Goal: Task Accomplishment & Management: Manage account settings

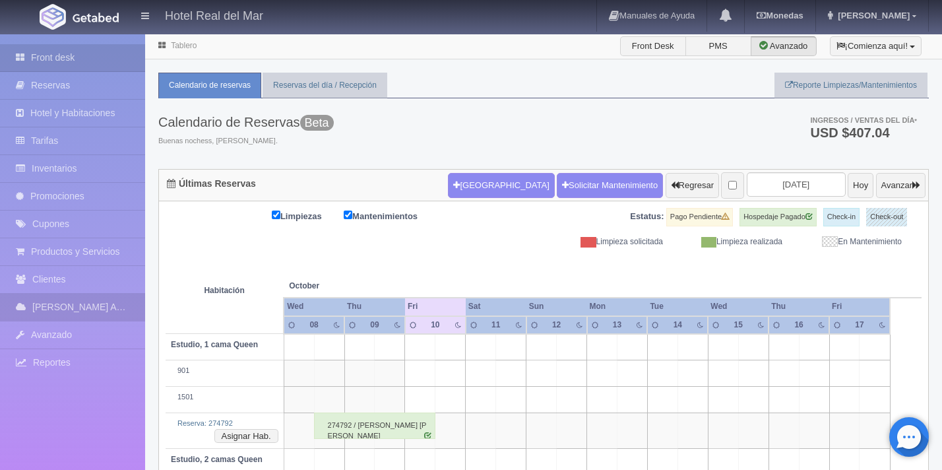
click at [66, 305] on link "Canales Adicionales" at bounding box center [72, 306] width 145 height 27
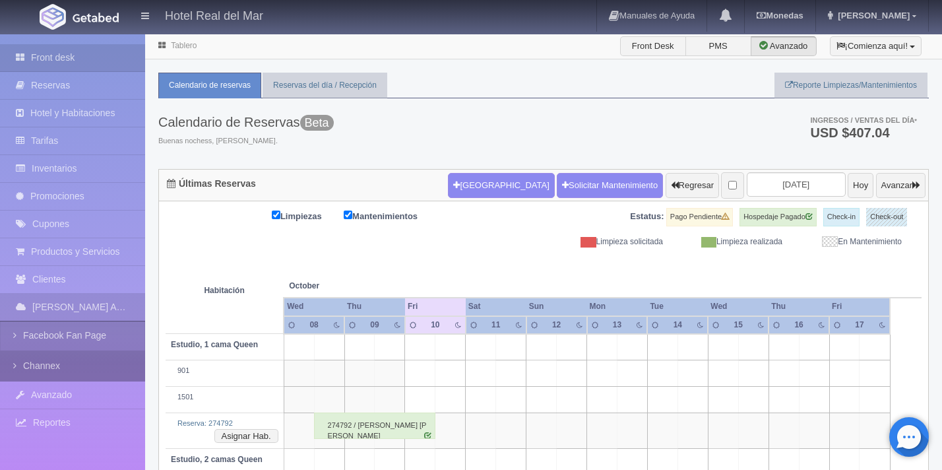
click at [66, 366] on link "Channex" at bounding box center [72, 366] width 145 height 30
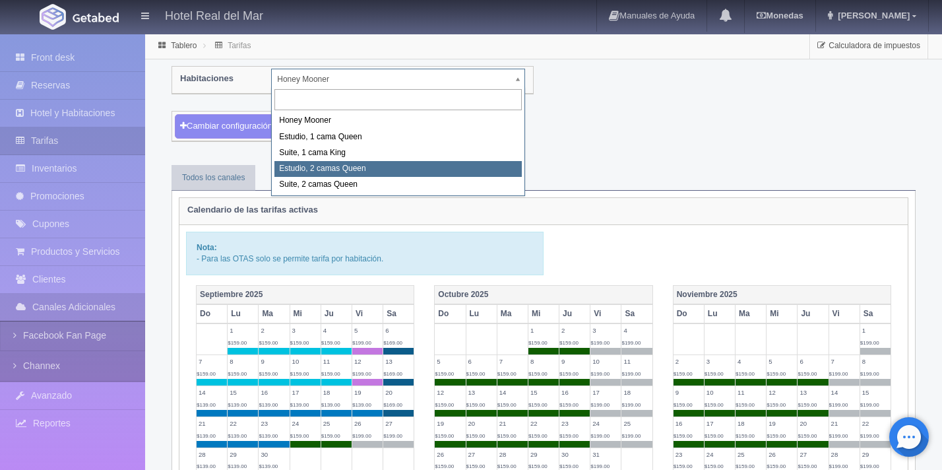
select select "2270"
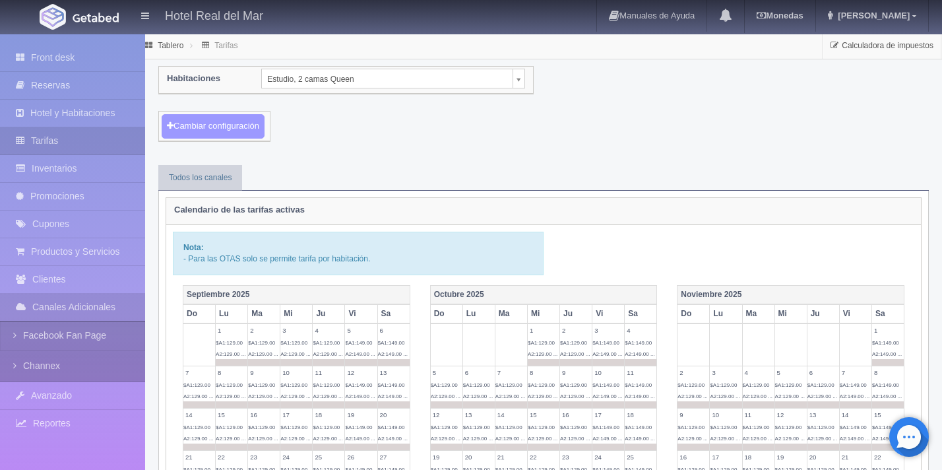
click at [241, 125] on button "Cambiar configuración" at bounding box center [213, 126] width 103 height 24
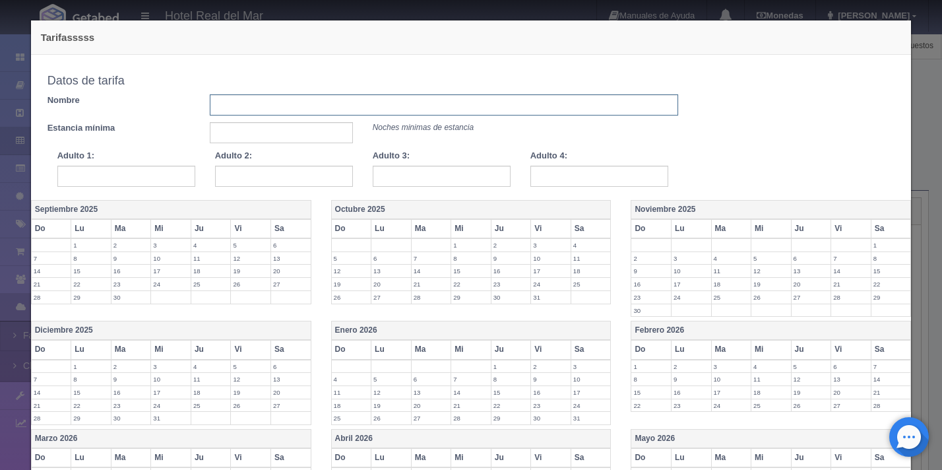
click at [257, 104] on input "text" at bounding box center [444, 104] width 468 height 21
type input "pruebas"
click at [263, 137] on input "text" at bounding box center [281, 132] width 142 height 21
type input "1"
click at [90, 177] on input "text" at bounding box center [126, 176] width 138 height 21
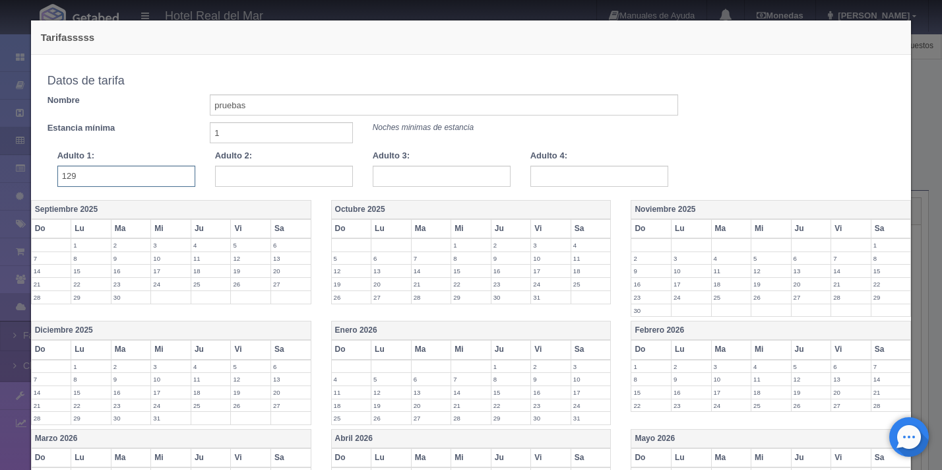
type input "129"
click at [272, 181] on input "text" at bounding box center [284, 176] width 138 height 21
type input "129"
click at [414, 180] on input "text" at bounding box center [442, 176] width 138 height 21
click at [476, 174] on input "text" at bounding box center [442, 176] width 138 height 21
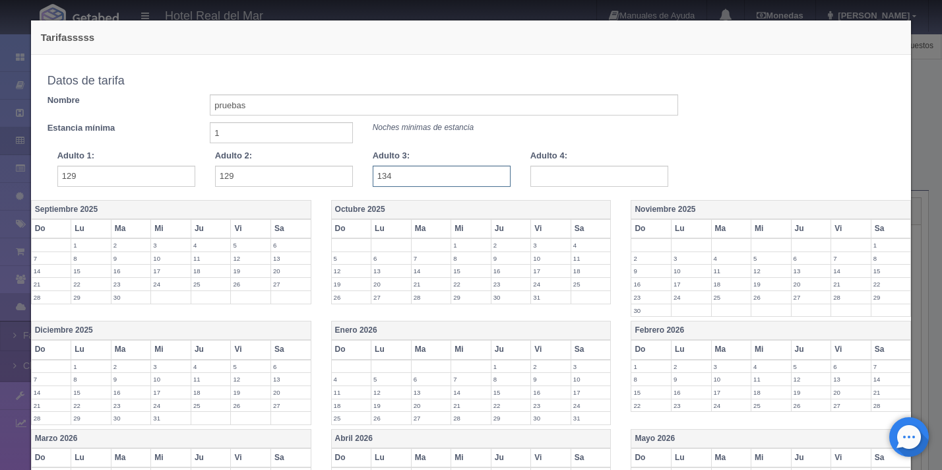
type input "134"
click at [559, 177] on input "text" at bounding box center [599, 176] width 138 height 21
click at [557, 181] on input "text" at bounding box center [599, 176] width 138 height 21
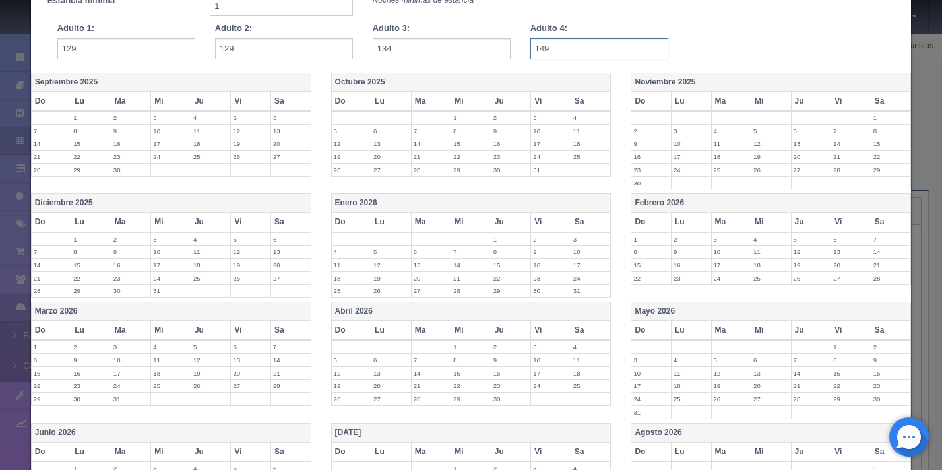
scroll to position [131, 0]
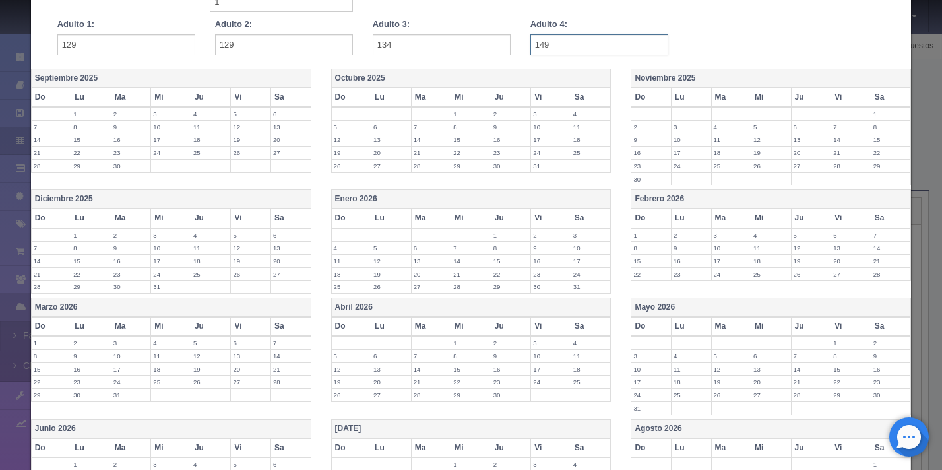
type input "149"
click at [661, 226] on th "Do" at bounding box center [651, 217] width 40 height 19
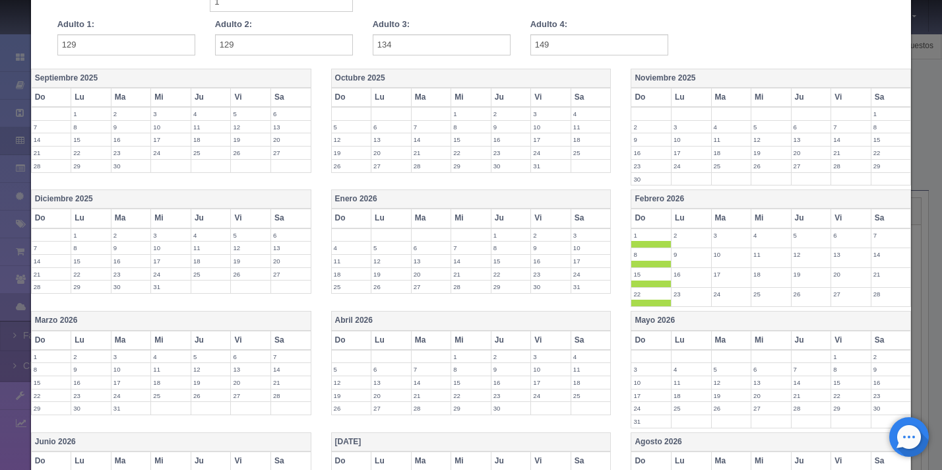
click at [683, 225] on th "Lu" at bounding box center [691, 217] width 40 height 19
click at [721, 225] on th "Ma" at bounding box center [731, 217] width 40 height 19
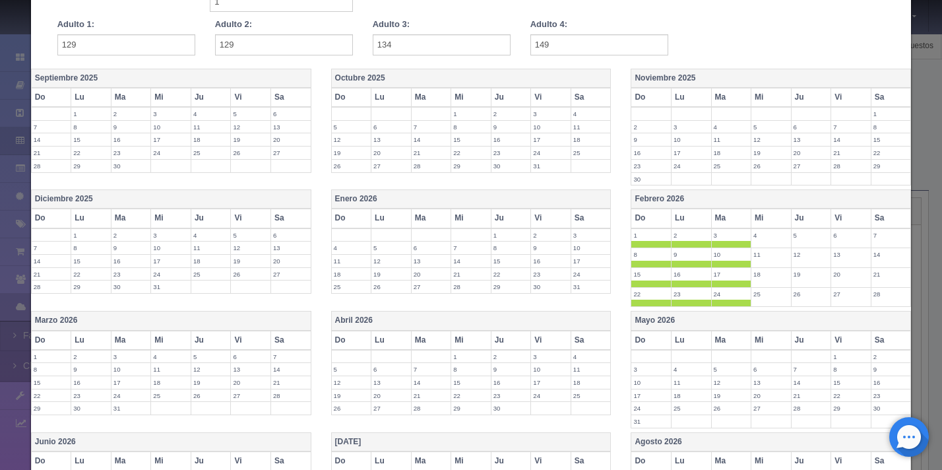
click at [770, 225] on th "Mi" at bounding box center [771, 217] width 40 height 19
click at [798, 223] on th "Ju" at bounding box center [811, 217] width 40 height 19
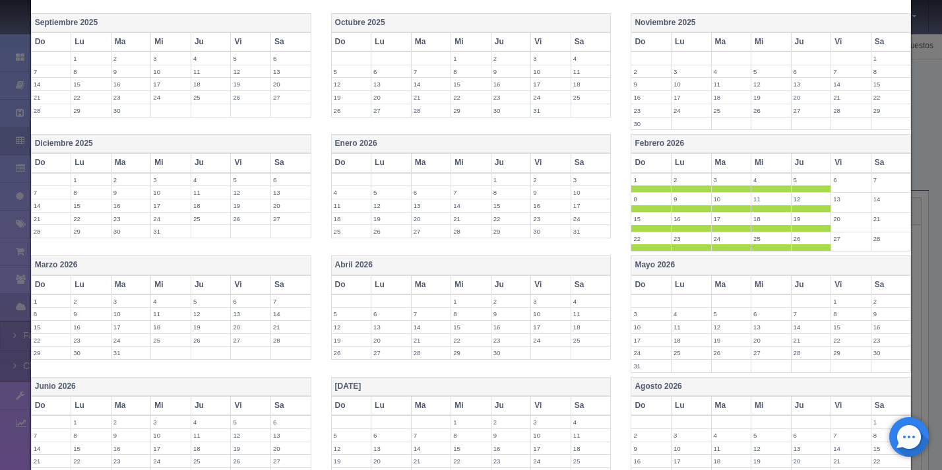
scroll to position [312, 0]
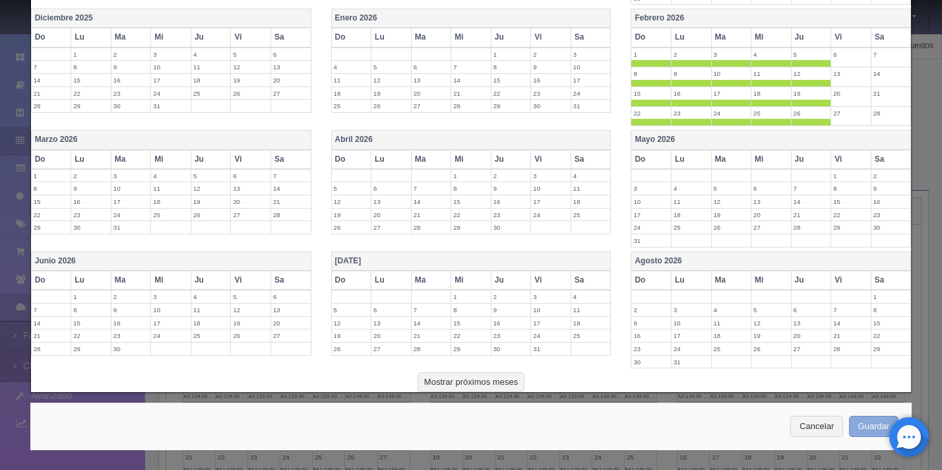
click at [862, 432] on button "Guardar" at bounding box center [874, 426] width 50 height 22
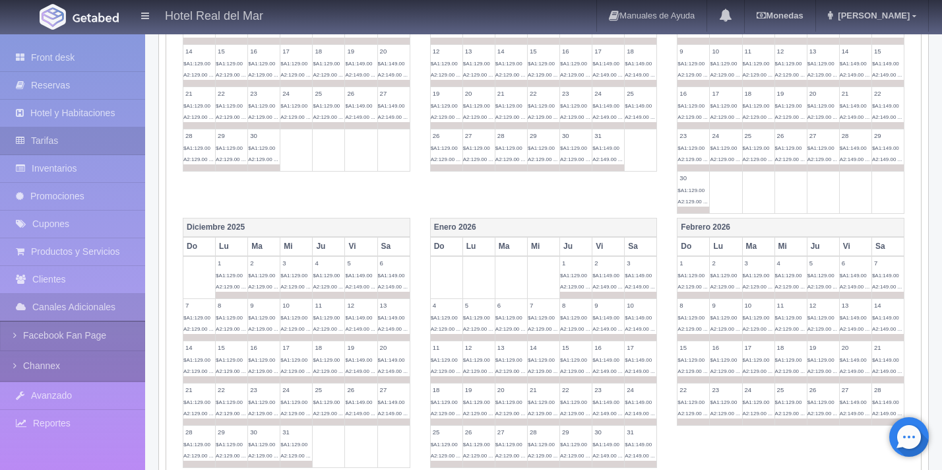
scroll to position [372, 0]
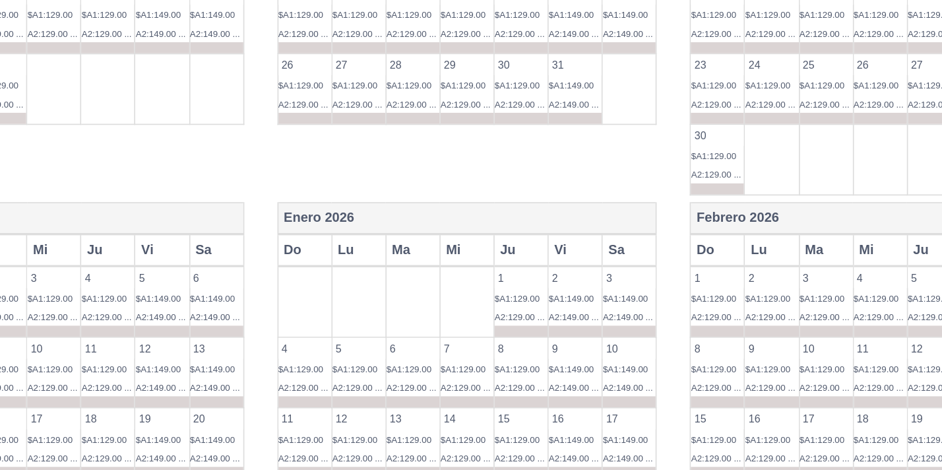
click at [694, 278] on span "$A1:129.00 A2:129.00 ..." at bounding box center [692, 272] width 30 height 17
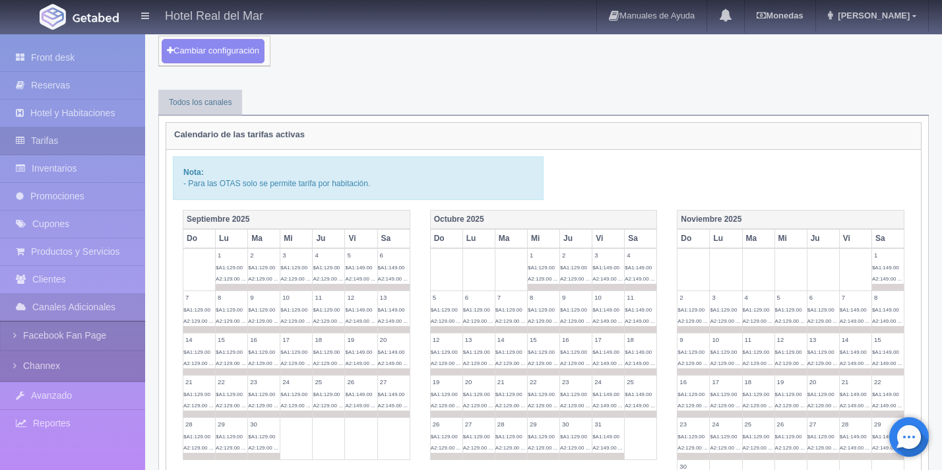
scroll to position [0, 0]
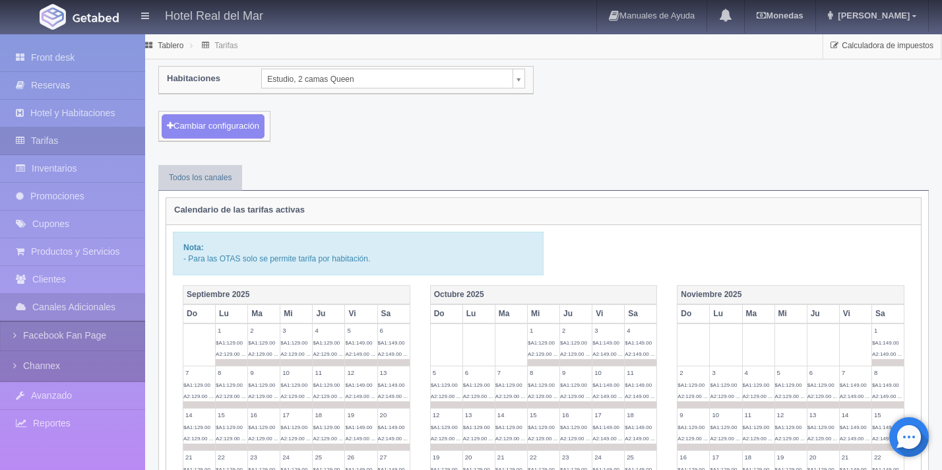
click at [255, 136] on button "Cambiar configuración" at bounding box center [213, 126] width 103 height 24
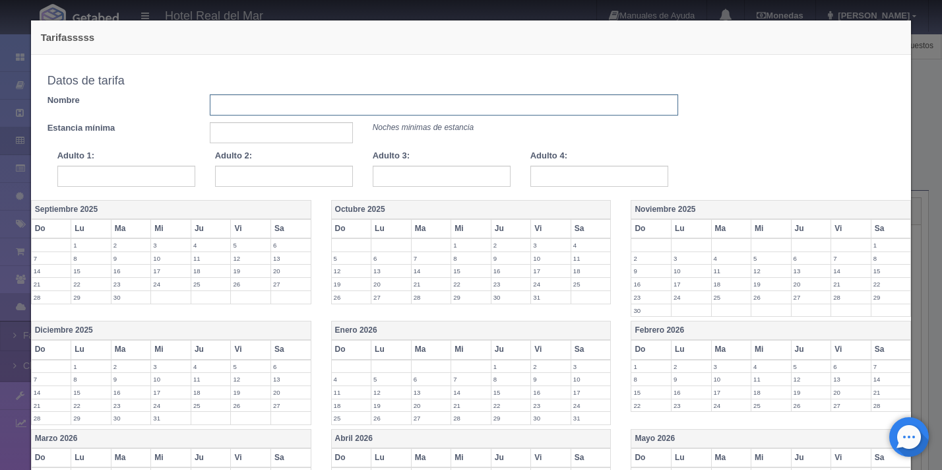
click at [249, 109] on input "text" at bounding box center [444, 104] width 468 height 21
type input "De Nov a [DATE]"
click at [227, 135] on input "text" at bounding box center [281, 132] width 142 height 21
type input "1"
click at [182, 175] on input "text" at bounding box center [126, 176] width 138 height 21
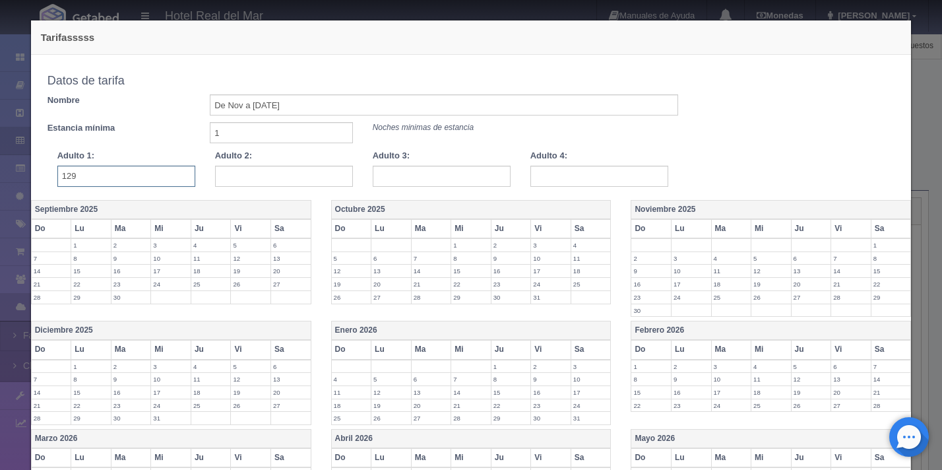
type input "129"
type input "134"
type input "149"
click at [344, 286] on label "19" at bounding box center [352, 284] width 40 height 13
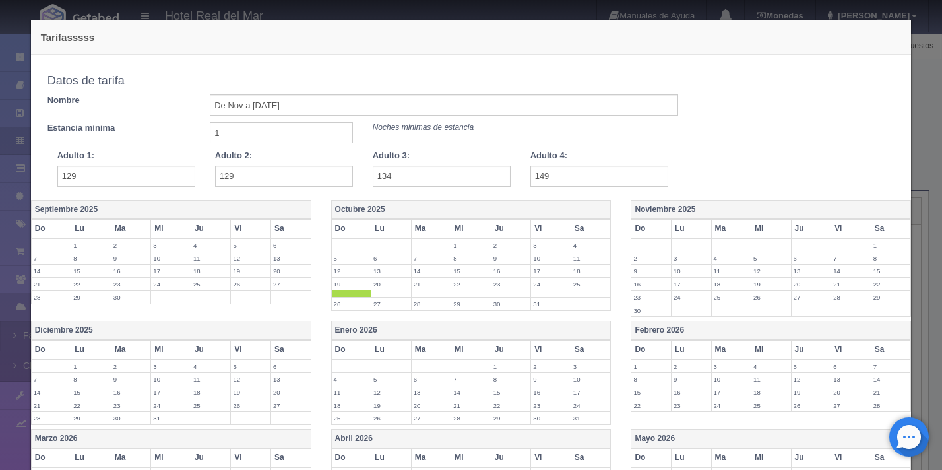
click at [390, 293] on td "20" at bounding box center [391, 288] width 40 height 20
click at [427, 293] on td "21" at bounding box center [431, 288] width 40 height 20
click at [467, 293] on td "22" at bounding box center [471, 288] width 40 height 20
click at [496, 293] on td "23" at bounding box center [511, 288] width 40 height 20
click at [347, 304] on label "26" at bounding box center [352, 303] width 40 height 13
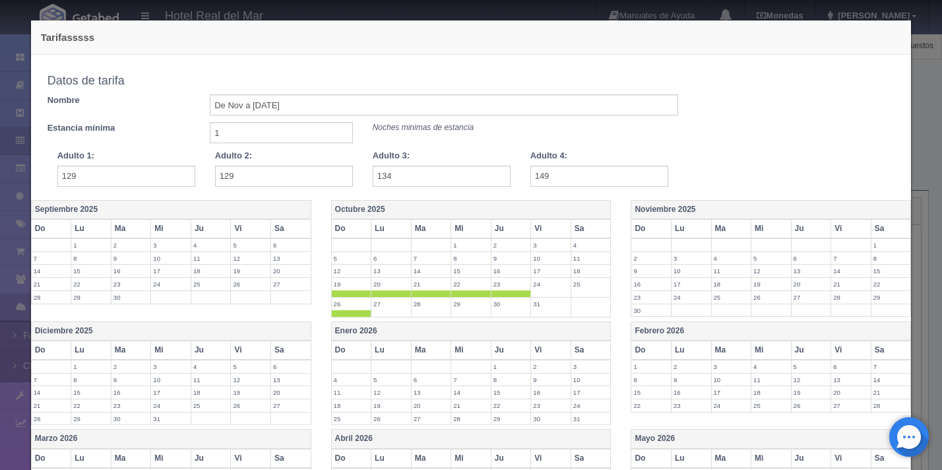
click at [387, 308] on label "27" at bounding box center [391, 303] width 40 height 13
click at [430, 310] on td "28" at bounding box center [431, 307] width 40 height 20
click at [465, 312] on td "29" at bounding box center [471, 307] width 40 height 20
click at [502, 314] on td "30" at bounding box center [511, 307] width 40 height 20
click at [652, 230] on th "Do" at bounding box center [651, 228] width 40 height 19
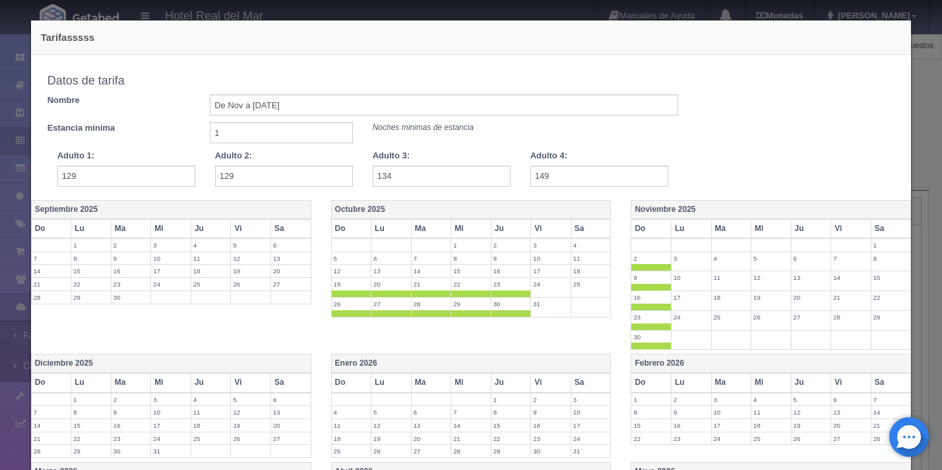
click at [675, 232] on th "Lu" at bounding box center [691, 228] width 40 height 19
click at [721, 234] on th "Ma" at bounding box center [731, 228] width 40 height 19
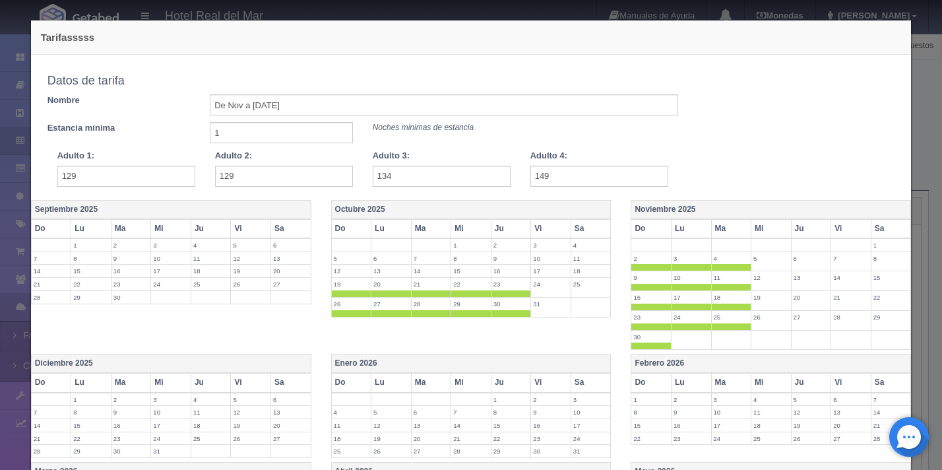
click at [760, 233] on th "Mi" at bounding box center [771, 228] width 40 height 19
click at [808, 229] on th "Ju" at bounding box center [811, 228] width 40 height 19
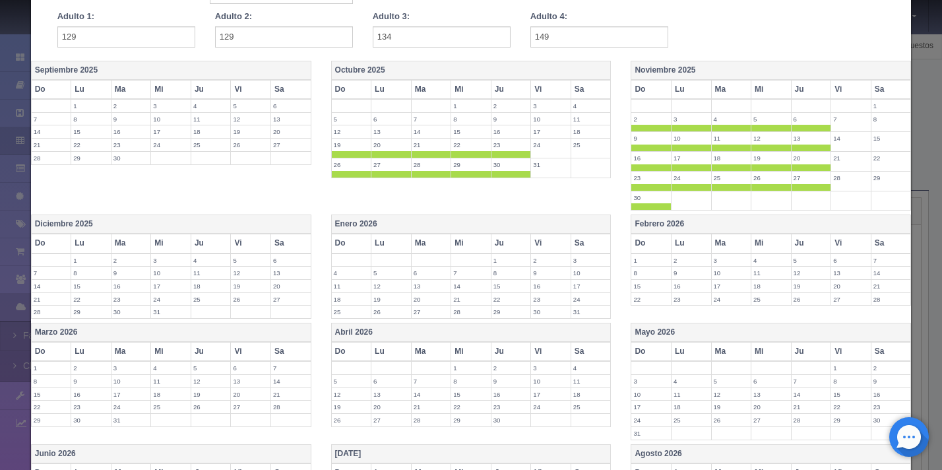
scroll to position [142, 0]
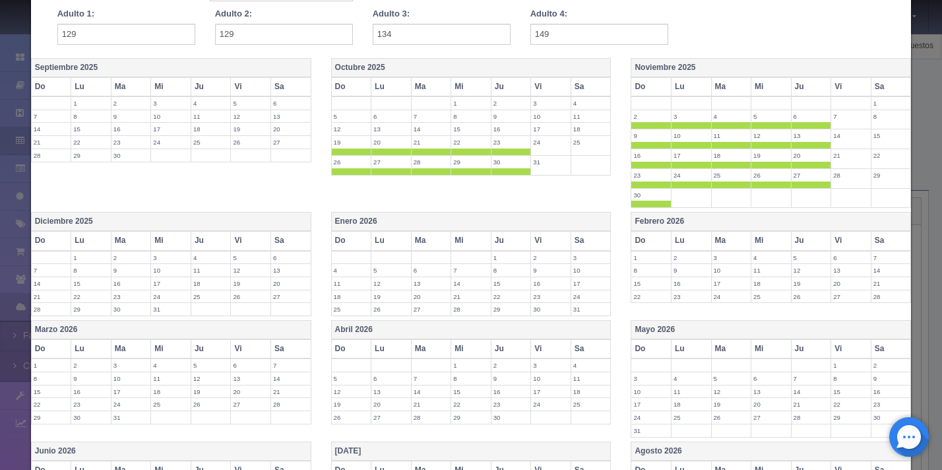
click at [60, 243] on th "Do" at bounding box center [51, 240] width 40 height 19
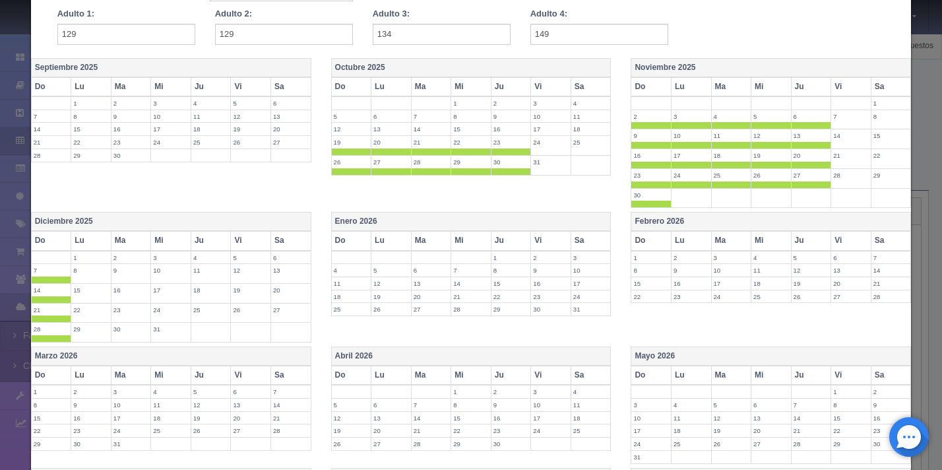
click at [80, 243] on th "Lu" at bounding box center [91, 240] width 40 height 19
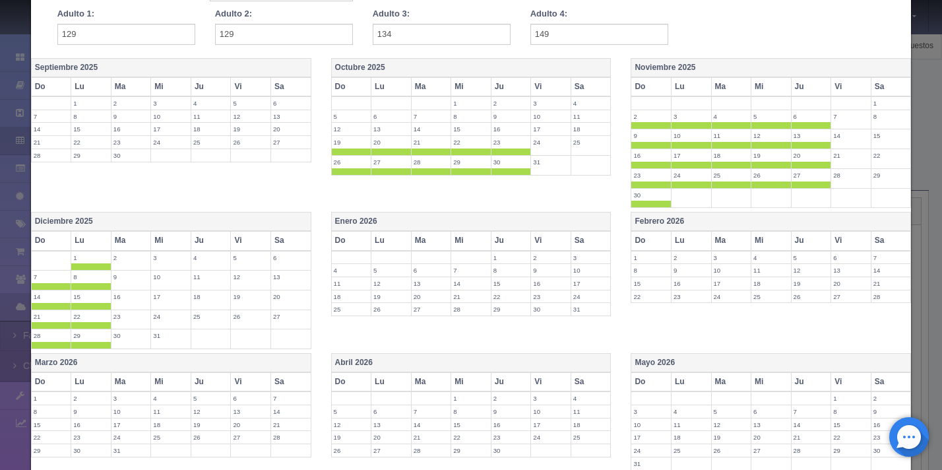
click at [121, 243] on th "Ma" at bounding box center [131, 240] width 40 height 19
click at [159, 243] on th "Mi" at bounding box center [171, 240] width 40 height 19
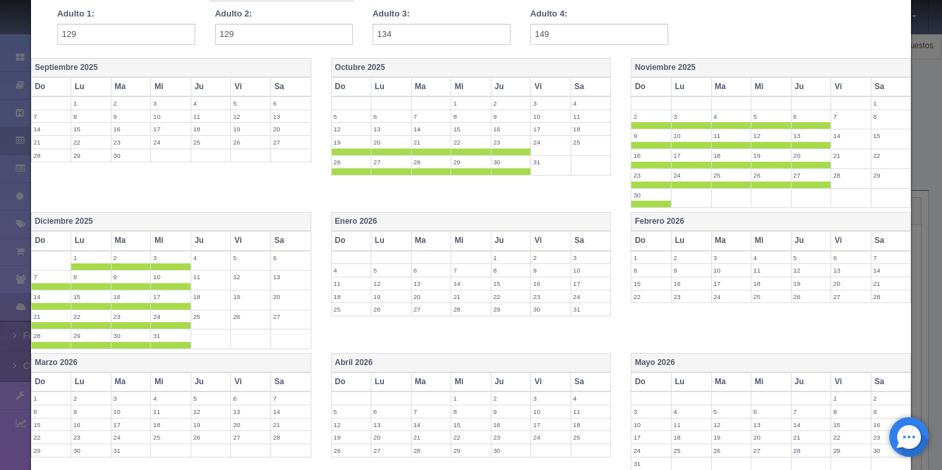
click at [215, 238] on th "Ju" at bounding box center [211, 240] width 40 height 19
click at [348, 243] on th "Do" at bounding box center [351, 240] width 40 height 19
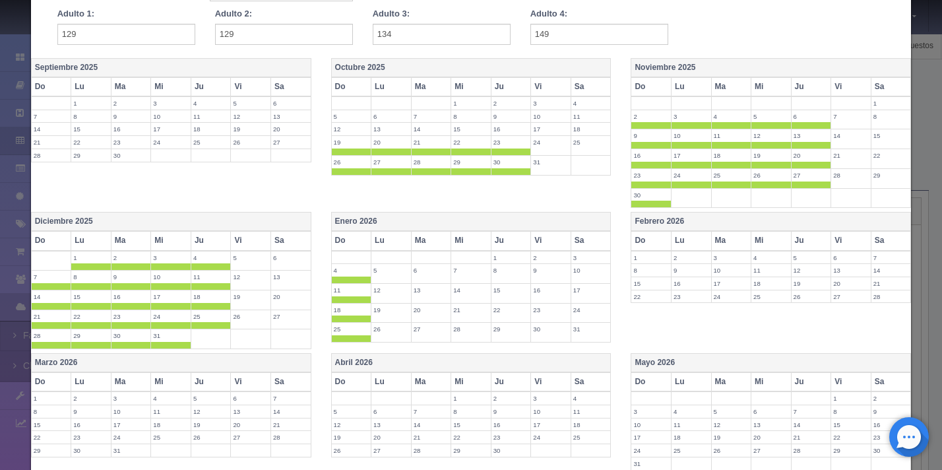
click at [390, 244] on th "Lu" at bounding box center [391, 240] width 40 height 19
click at [433, 245] on th "Ma" at bounding box center [431, 240] width 40 height 19
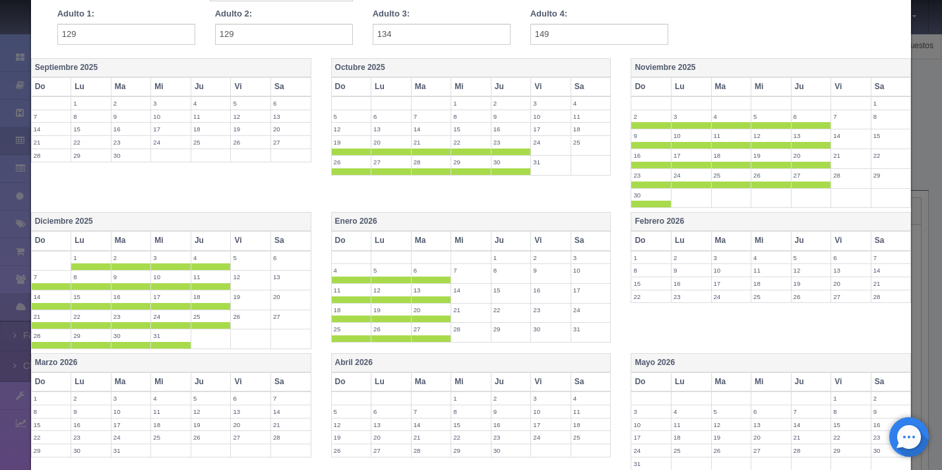
click at [462, 244] on th "Mi" at bounding box center [471, 240] width 40 height 19
click at [502, 243] on th "Ju" at bounding box center [511, 240] width 40 height 19
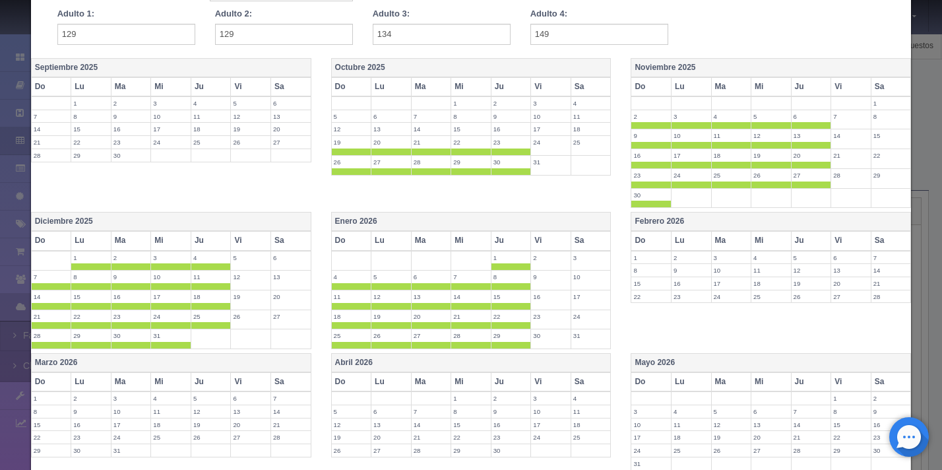
click at [639, 244] on th "Do" at bounding box center [651, 240] width 40 height 19
click at [682, 246] on th "Lu" at bounding box center [691, 240] width 40 height 19
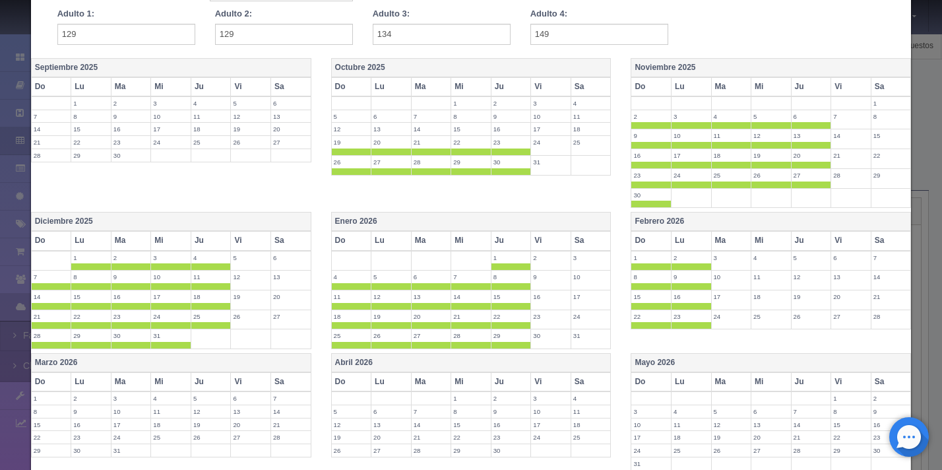
click at [722, 245] on th "Ma" at bounding box center [731, 240] width 40 height 19
click at [760, 243] on th "Mi" at bounding box center [771, 240] width 40 height 19
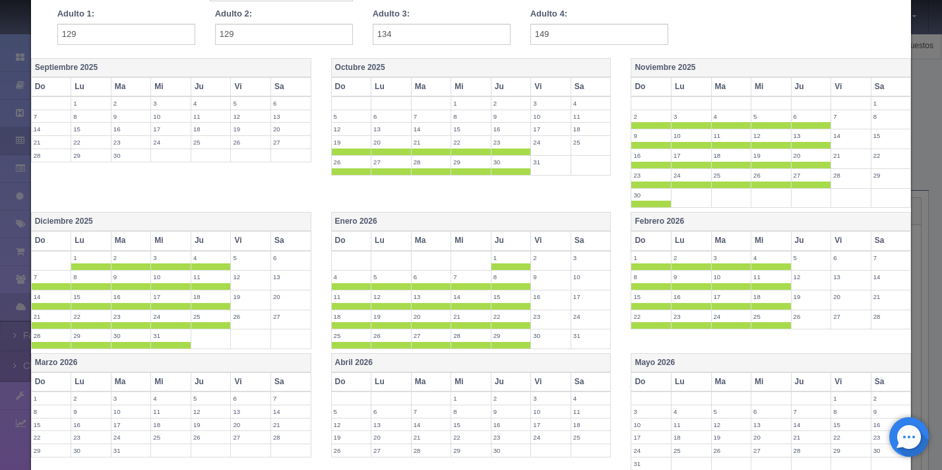
click at [797, 243] on th "Ju" at bounding box center [811, 240] width 40 height 19
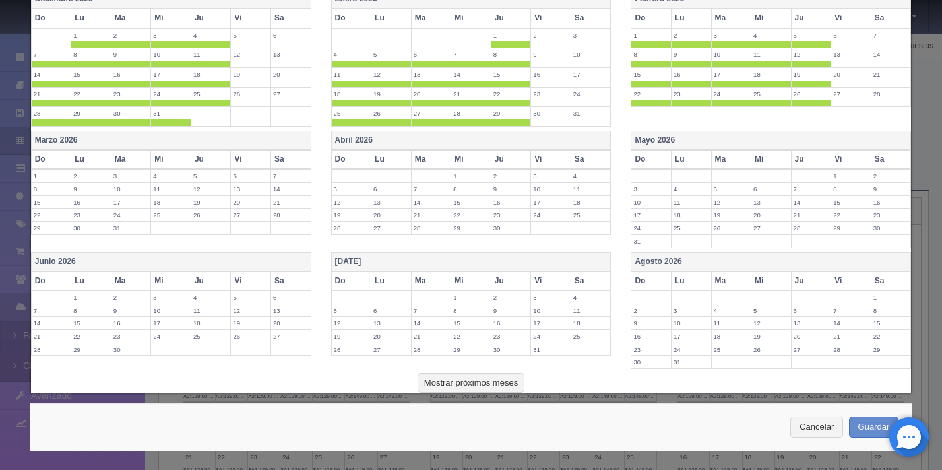
scroll to position [365, 0]
click at [874, 423] on button "Guardar" at bounding box center [874, 426] width 50 height 22
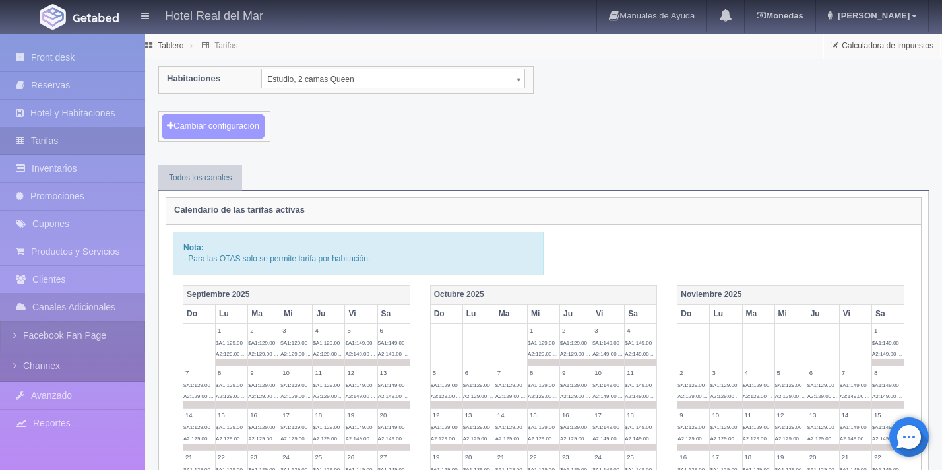
click at [239, 122] on button "Cambiar configuración" at bounding box center [213, 126] width 103 height 24
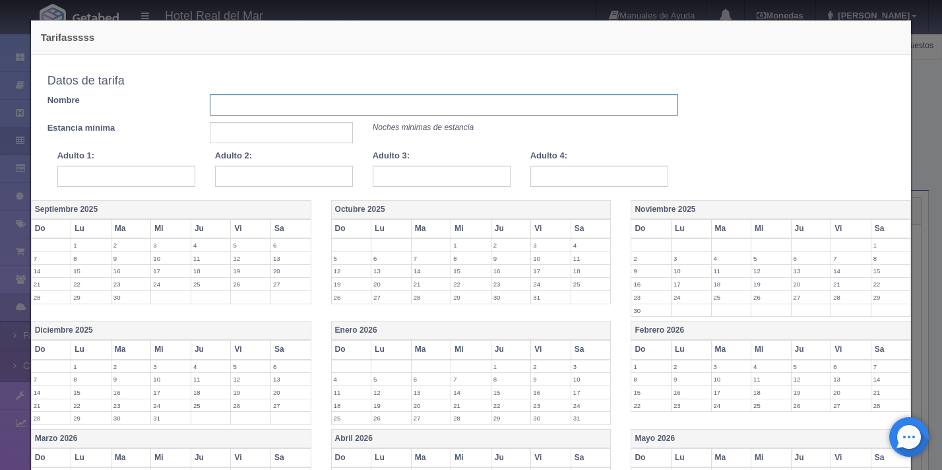
click at [243, 108] on input "text" at bounding box center [444, 104] width 468 height 21
type input "Virenes y sabado de hoy hasta Feb2026"
click at [230, 138] on input "text" at bounding box center [281, 132] width 142 height 21
type input "1"
click at [230, 105] on input "Virenes y sabado de hoy hasta Feb2026" at bounding box center [444, 104] width 468 height 21
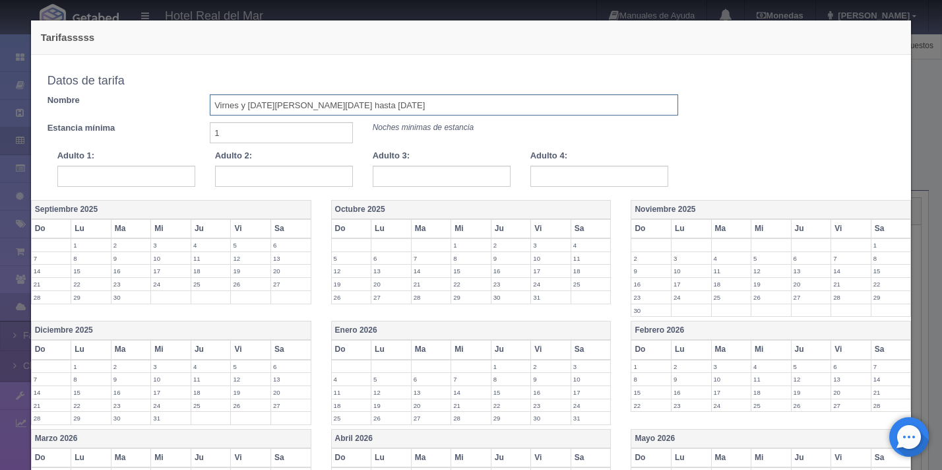
click at [413, 98] on input "Virnes y [DATE][PERSON_NAME][DATE] hasta [DATE]" at bounding box center [444, 104] width 468 height 21
click at [407, 102] on input "Virnes y [DATE][PERSON_NAME][DATE] hasta [DATE]" at bounding box center [444, 104] width 468 height 21
type input "Virnes y [DATE][PERSON_NAME][DATE] hasta [DATE]"
click at [117, 179] on input "text" at bounding box center [126, 176] width 138 height 21
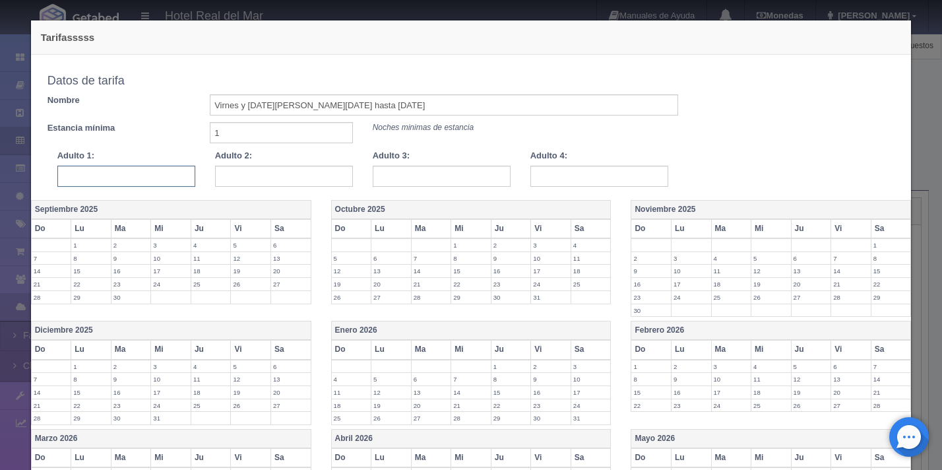
click at [192, 176] on input "text" at bounding box center [126, 176] width 138 height 21
type input "149"
click at [559, 168] on input "text" at bounding box center [599, 176] width 138 height 21
click at [442, 178] on input "134" at bounding box center [442, 176] width 138 height 21
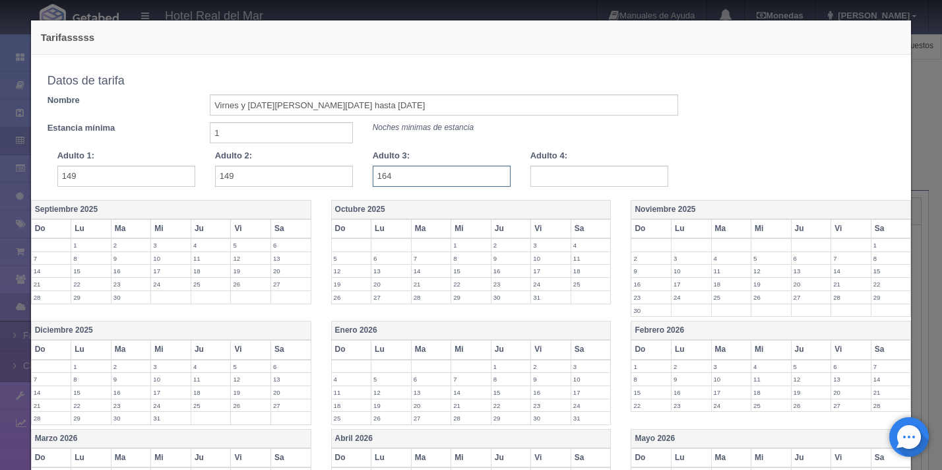
type input "164"
click at [601, 179] on input "text" at bounding box center [599, 176] width 138 height 21
click at [555, 179] on input "text" at bounding box center [599, 176] width 138 height 21
type input "179"
click at [715, 146] on div "Copiar tarifa a la habitación Estudio, 2 camas Queen Honey Mooner Estudio, 1 ca…" at bounding box center [471, 127] width 867 height 118
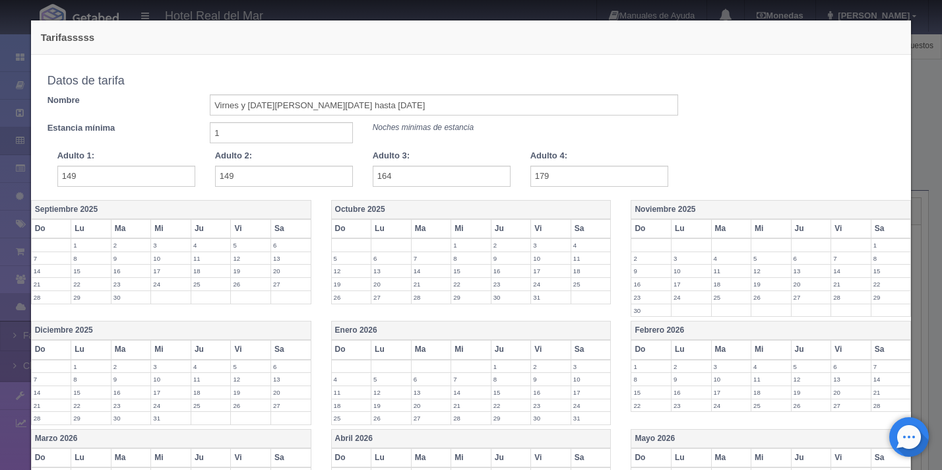
click at [543, 270] on label "17" at bounding box center [551, 270] width 40 height 13
click at [582, 276] on label "18" at bounding box center [591, 270] width 40 height 13
click at [543, 294] on label "24" at bounding box center [551, 290] width 40 height 13
click at [574, 299] on td "25" at bounding box center [590, 294] width 40 height 20
click at [553, 309] on label "31" at bounding box center [551, 310] width 40 height 13
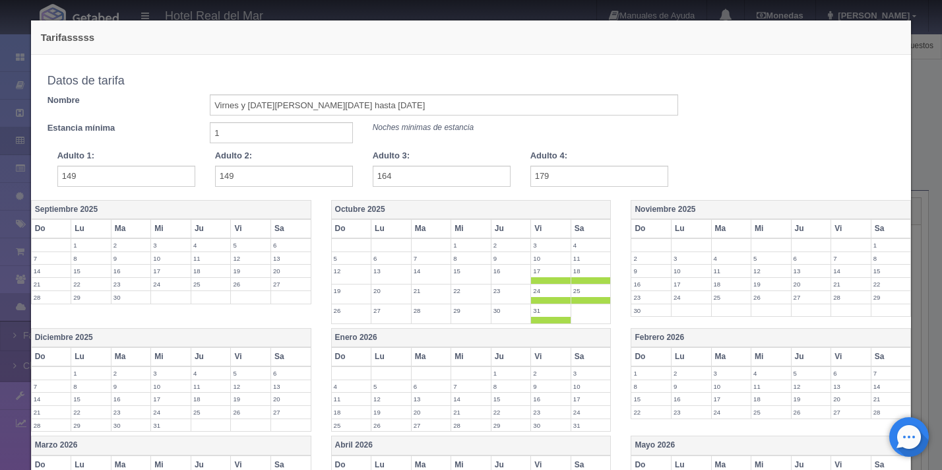
click at [850, 231] on th "Vi" at bounding box center [851, 228] width 40 height 19
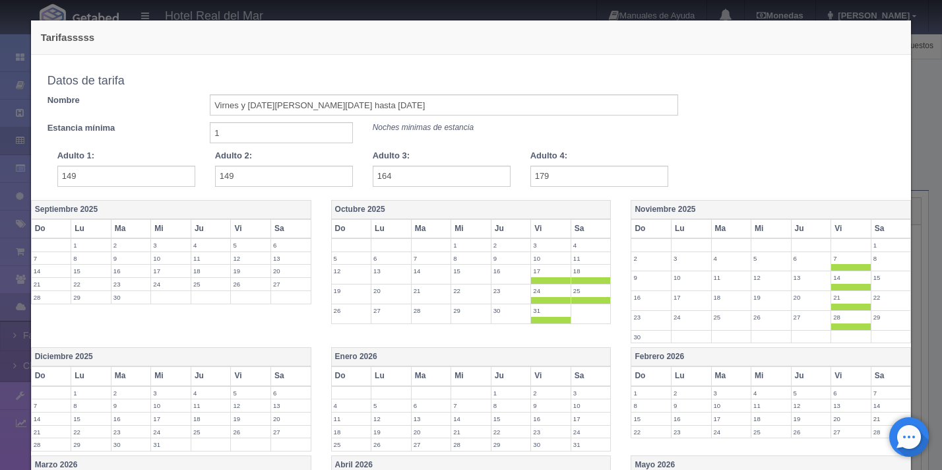
click at [881, 233] on th "Sa" at bounding box center [890, 228] width 40 height 19
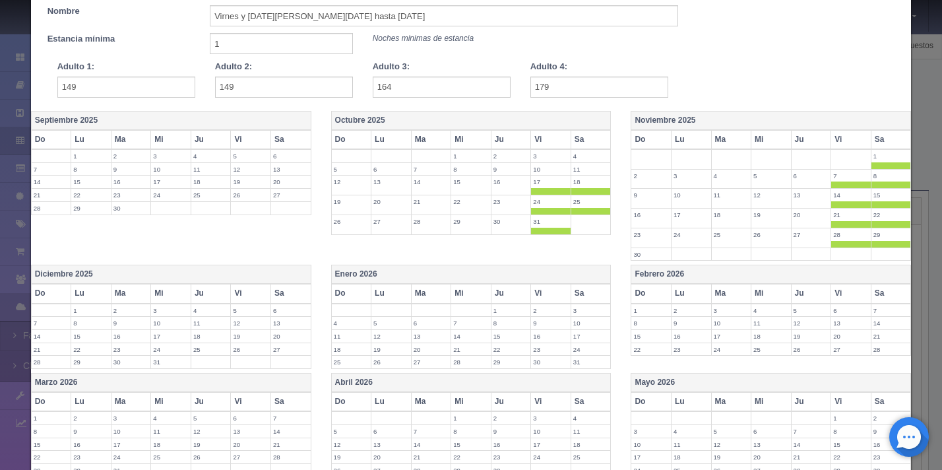
scroll to position [100, 0]
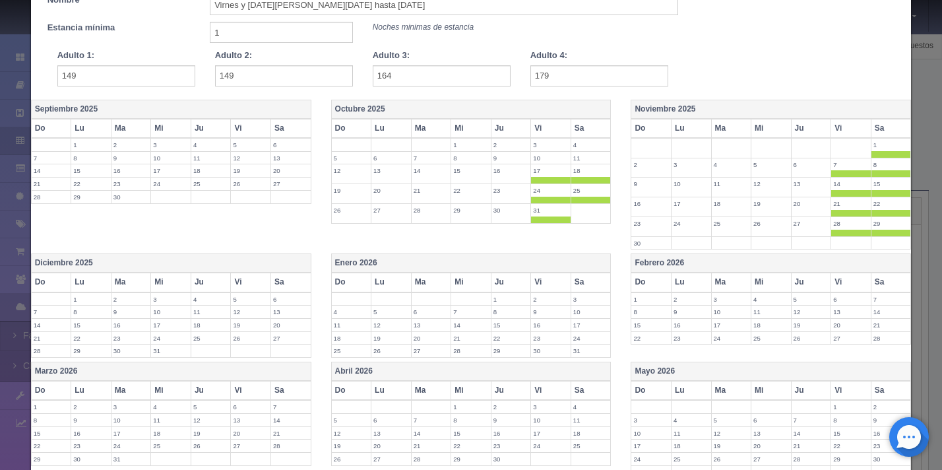
click at [253, 286] on th "Vi" at bounding box center [251, 281] width 40 height 19
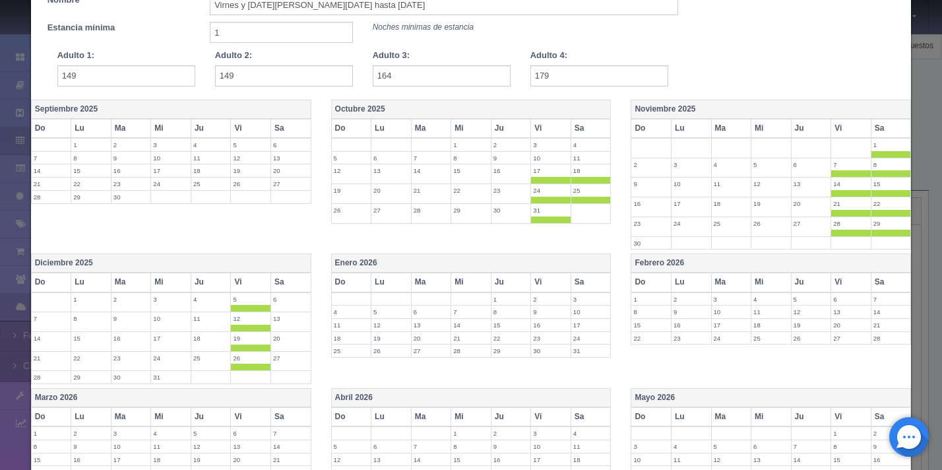
click at [279, 288] on th "Sa" at bounding box center [290, 281] width 40 height 19
click at [544, 287] on th "Vi" at bounding box center [551, 281] width 40 height 19
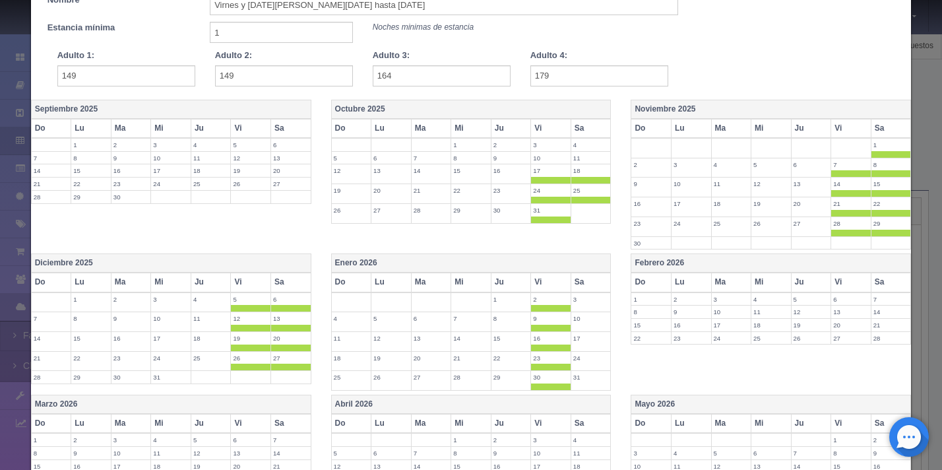
click at [584, 287] on th "Sa" at bounding box center [590, 281] width 40 height 19
click at [842, 286] on th "Vi" at bounding box center [851, 281] width 40 height 19
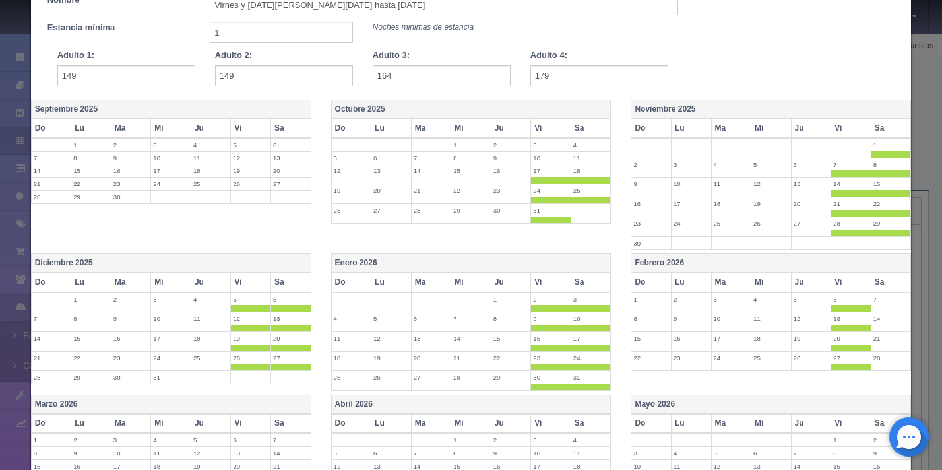
click at [886, 287] on th "Sa" at bounding box center [890, 281] width 40 height 19
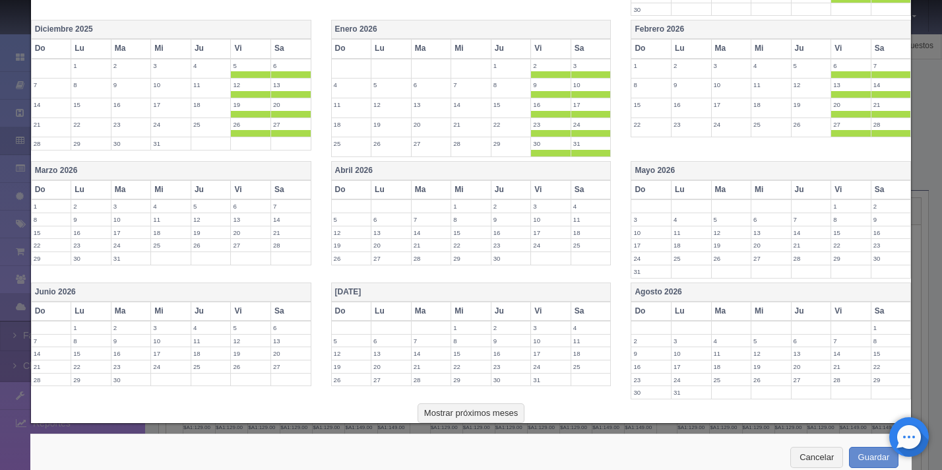
scroll to position [365, 0]
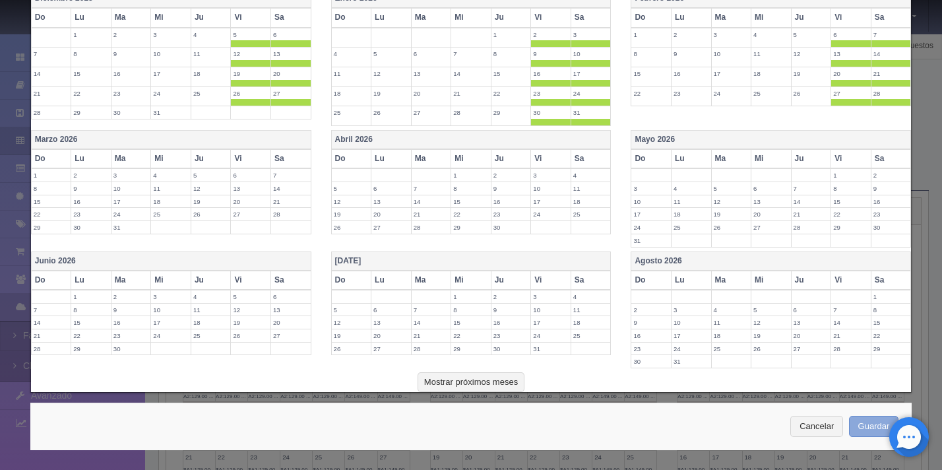
click at [874, 421] on button "Guardar" at bounding box center [874, 426] width 50 height 22
